Goal: Transaction & Acquisition: Purchase product/service

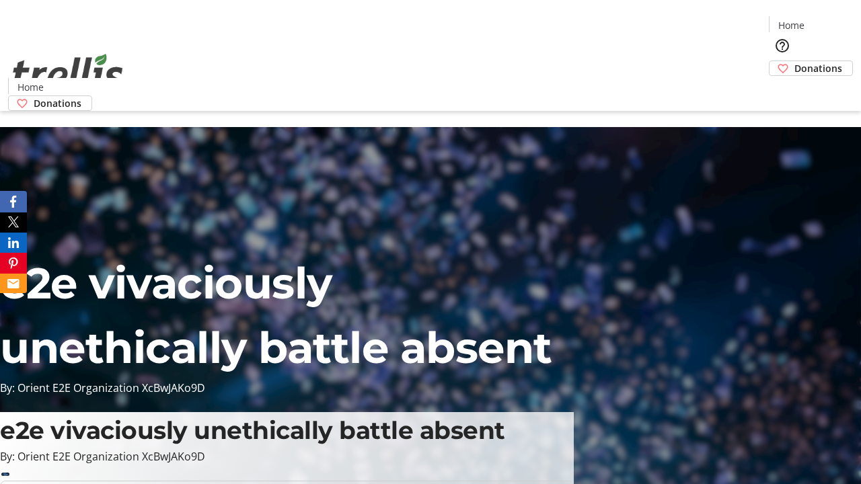
click at [795, 61] on span "Donations" at bounding box center [819, 68] width 48 height 14
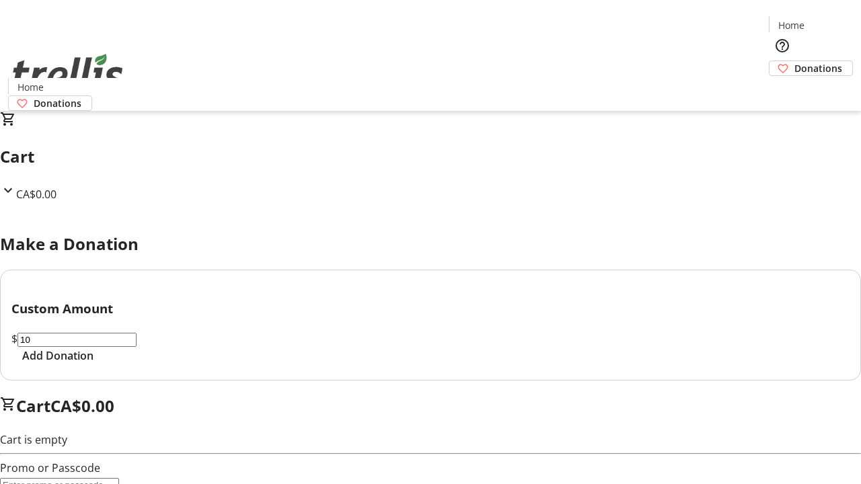
click at [94, 364] on span "Add Donation" at bounding box center [57, 356] width 71 height 16
